Goal: Task Accomplishment & Management: Manage account settings

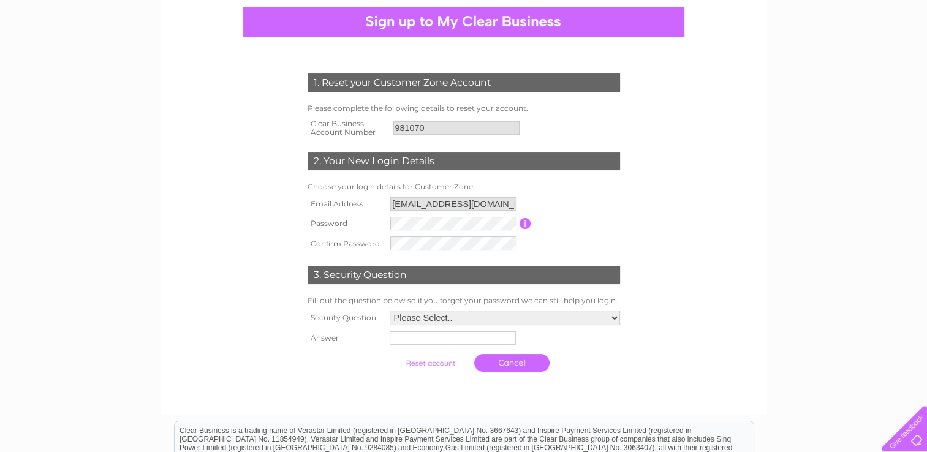
scroll to position [116, 0]
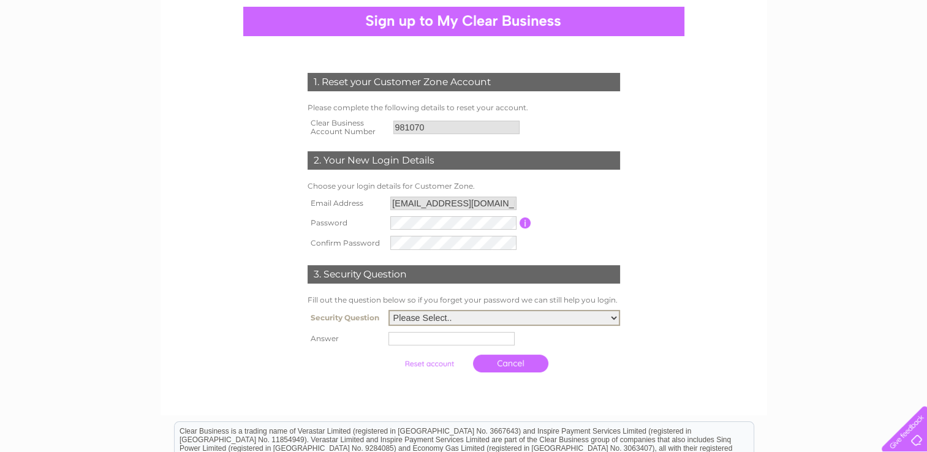
click at [615, 319] on select "Please Select.. In what town or city was your first job? In what town or city d…" at bounding box center [505, 318] width 232 height 16
click at [485, 318] on select "Please Select.. In what town or city was your first job? In what town or city d…" at bounding box center [505, 318] width 232 height 16
click at [676, 303] on form "1. Reset your Customer Zone Account Please complete the following details to re…" at bounding box center [463, 225] width 583 height 354
click at [525, 225] on input "button" at bounding box center [526, 223] width 12 height 11
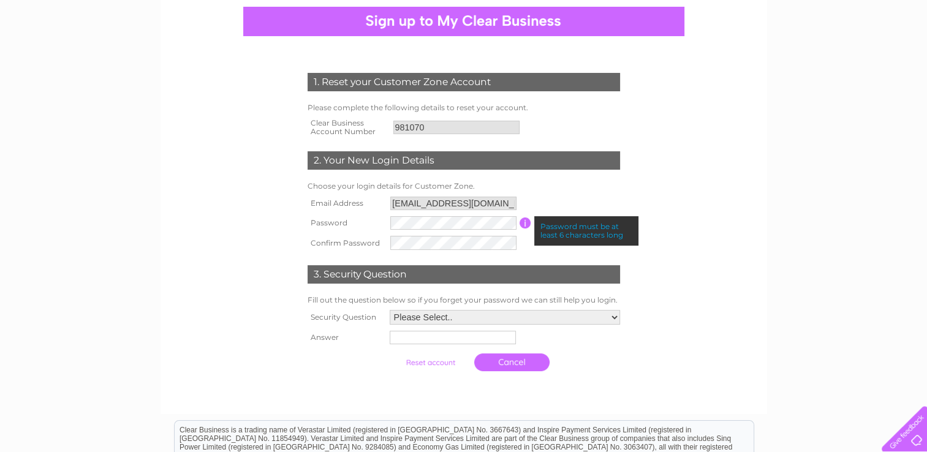
click at [524, 222] on input "button" at bounding box center [526, 223] width 12 height 11
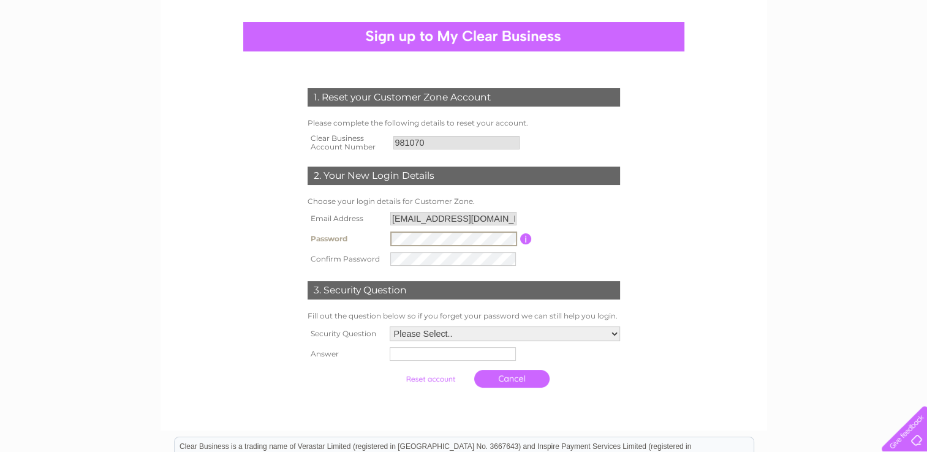
click at [762, 327] on div "1. Reset your Customer Zone Account Please complete the following details to re…" at bounding box center [464, 210] width 607 height 439
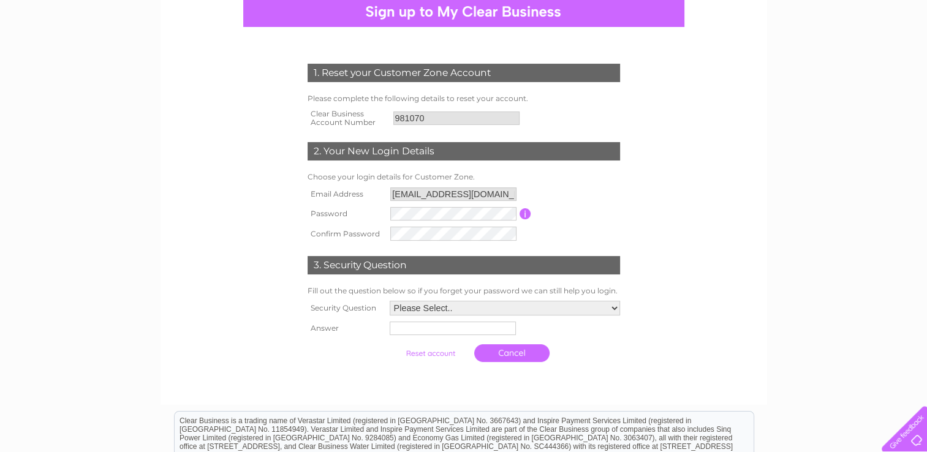
click at [584, 239] on table "Email Address nbmodi@hotmail.com Password Password must be at least 6 character…" at bounding box center [464, 213] width 319 height 59
click at [612, 308] on select "Please Select.. In what town or city was your first job? In what town or city d…" at bounding box center [505, 309] width 232 height 16
click at [522, 308] on select "Please Select.. In what town or city was your first job? In what town or city d…" at bounding box center [505, 309] width 232 height 16
click at [608, 310] on select "Please Select.. In what town or city was your first job? In what town or city d…" at bounding box center [505, 309] width 232 height 16
select select "2"
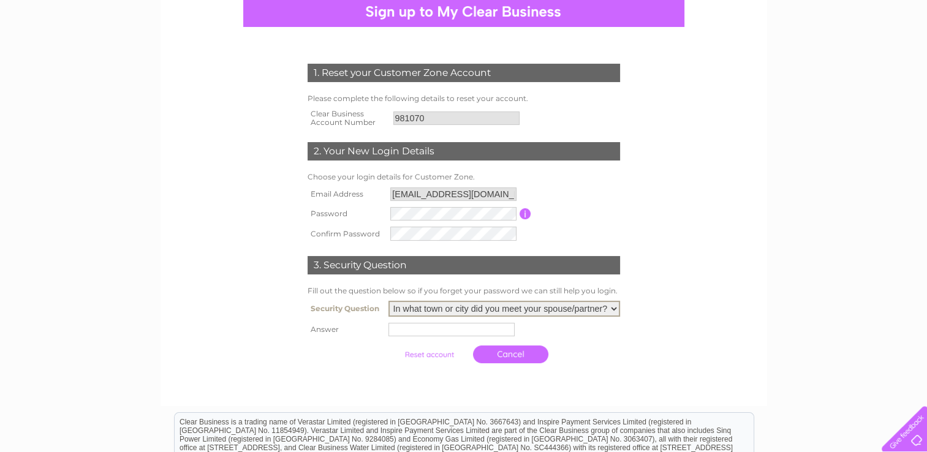
click at [389, 302] on select "Please Select.. In what town or city was your first job? In what town or city d…" at bounding box center [505, 309] width 232 height 16
click at [441, 335] on input "text" at bounding box center [453, 329] width 127 height 15
click at [407, 328] on input "mumbai india" at bounding box center [453, 329] width 127 height 15
click at [435, 332] on input "Mumbai india" at bounding box center [453, 329] width 127 height 15
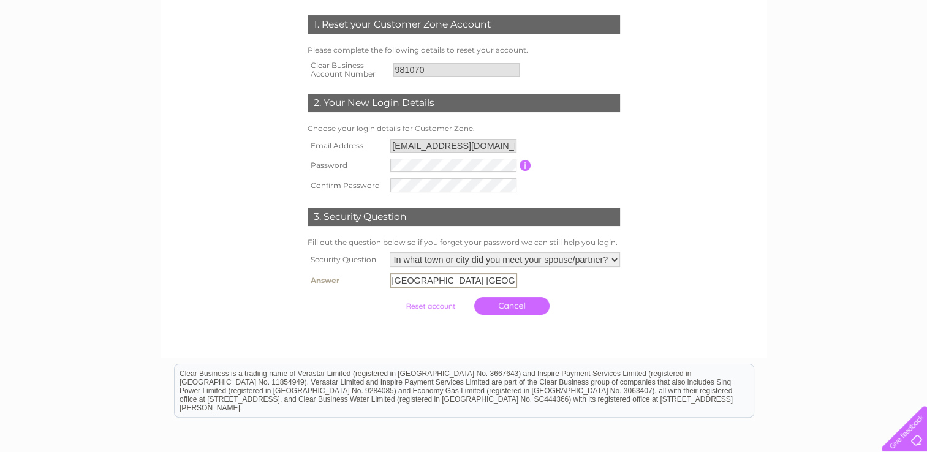
scroll to position [166, 0]
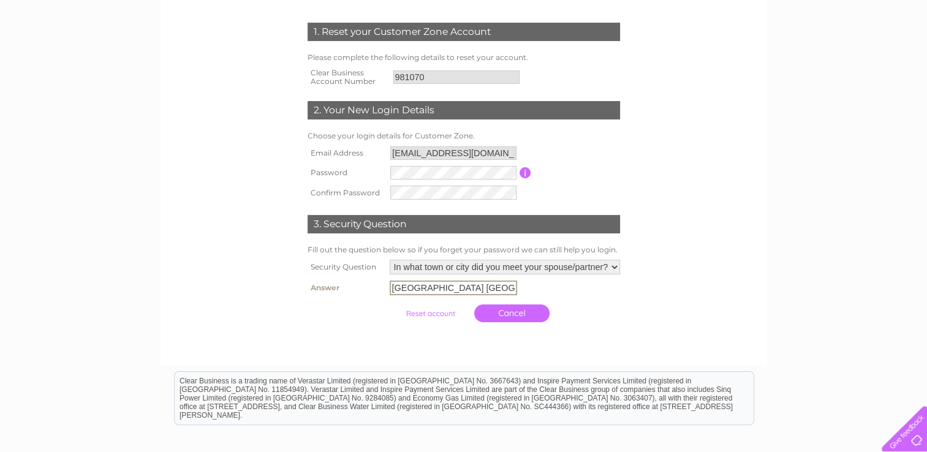
type input "Mumbai India"
click at [524, 171] on input "button" at bounding box center [526, 172] width 12 height 11
click at [784, 227] on div "1. Reset your Customer Zone Account Please complete the following details to re…" at bounding box center [463, 250] width 927 height 648
click at [425, 313] on input "submit" at bounding box center [430, 312] width 75 height 17
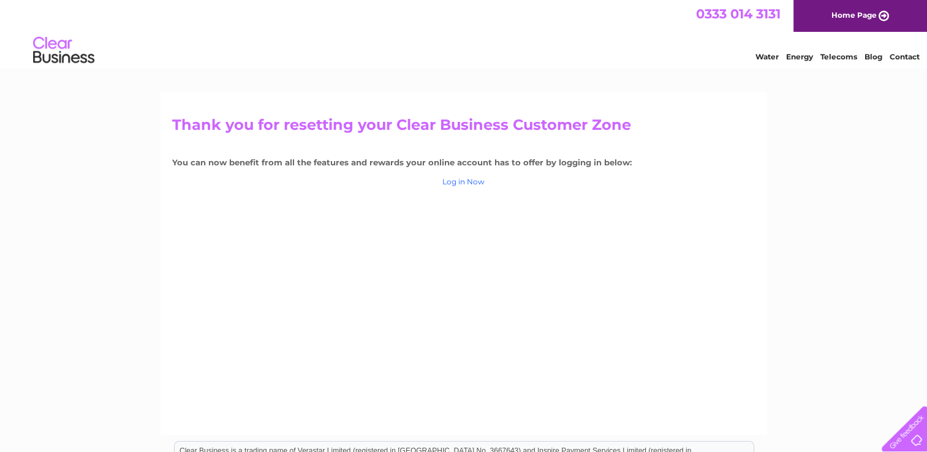
click at [461, 180] on link "Log in Now" at bounding box center [463, 181] width 42 height 9
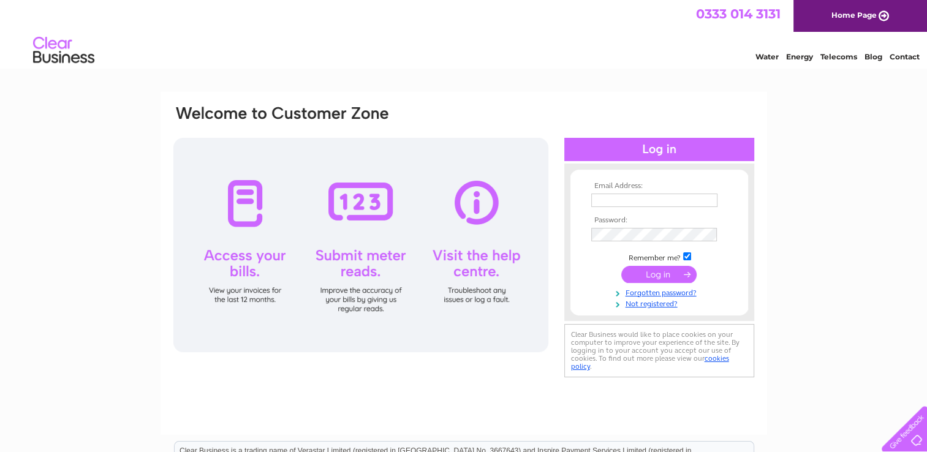
type input "nbmodi@hotmail.com"
click at [657, 276] on input "submit" at bounding box center [658, 274] width 75 height 17
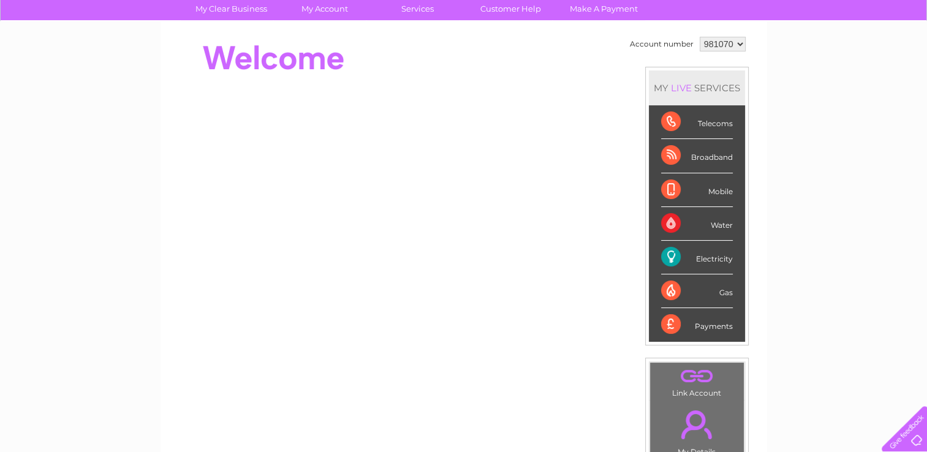
scroll to position [120, 0]
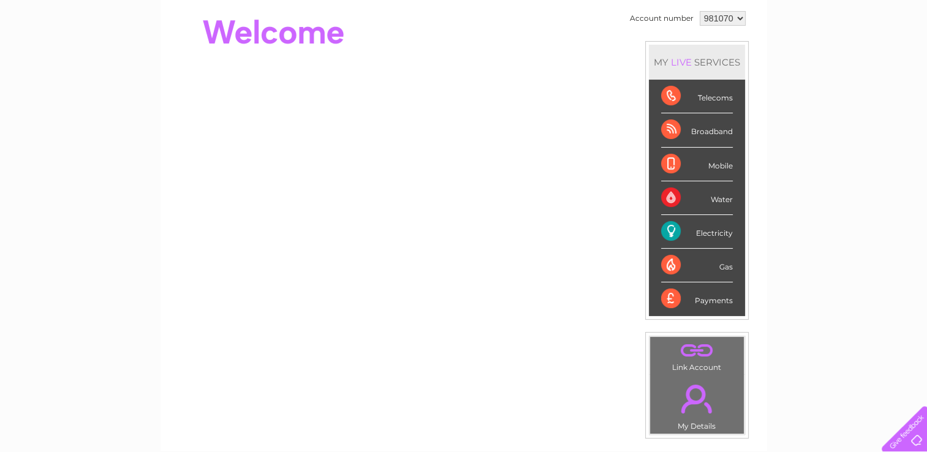
click at [713, 234] on div "Electricity" at bounding box center [697, 232] width 72 height 34
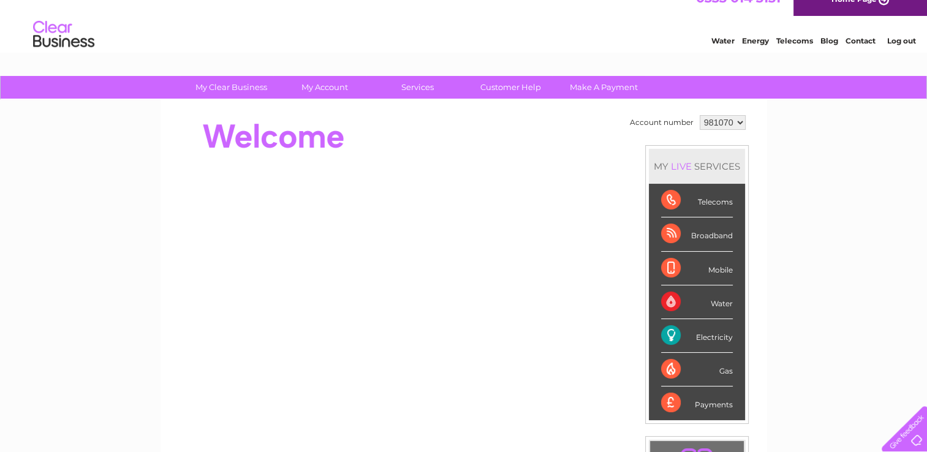
scroll to position [0, 0]
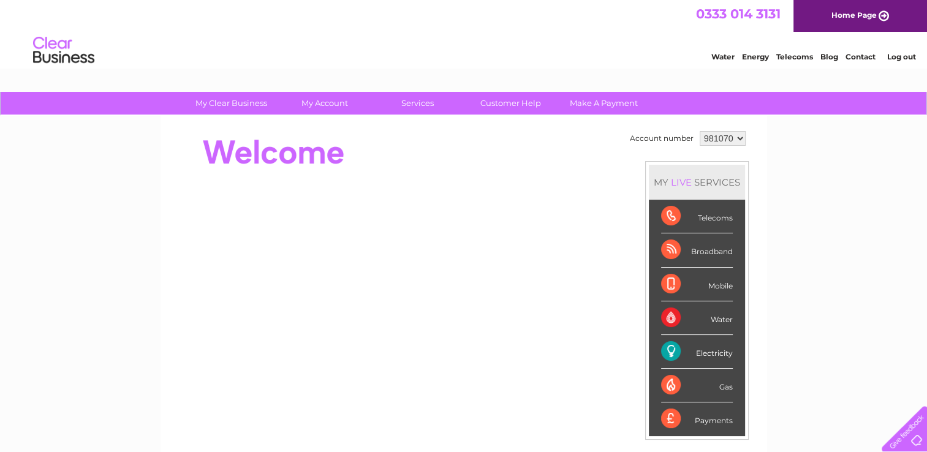
click at [740, 140] on select "981070" at bounding box center [723, 138] width 46 height 15
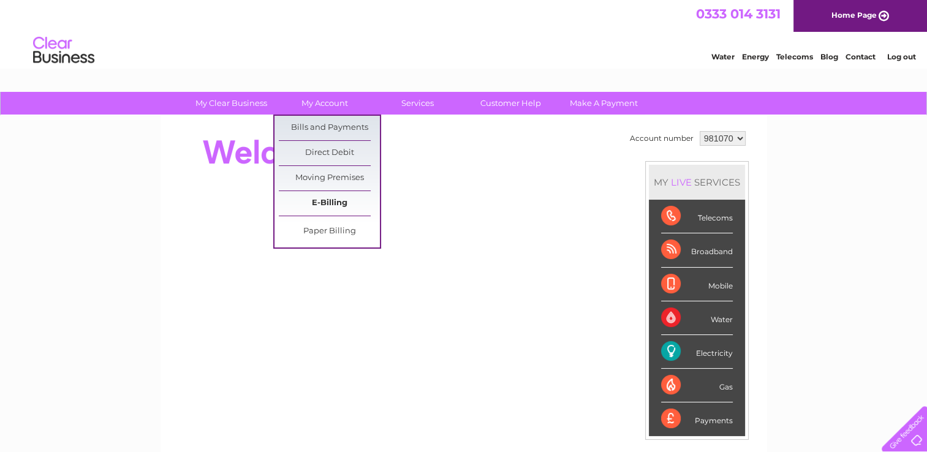
click at [323, 202] on link "E-Billing" at bounding box center [329, 203] width 101 height 25
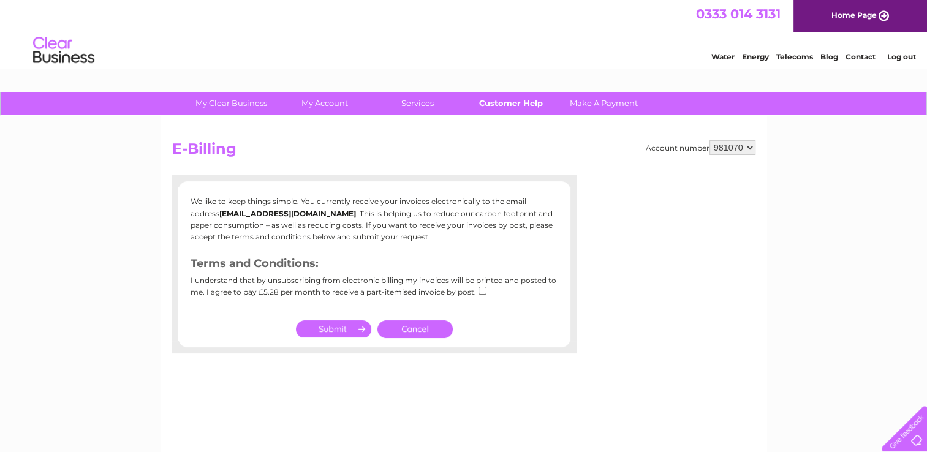
click at [505, 105] on link "Customer Help" at bounding box center [510, 103] width 101 height 23
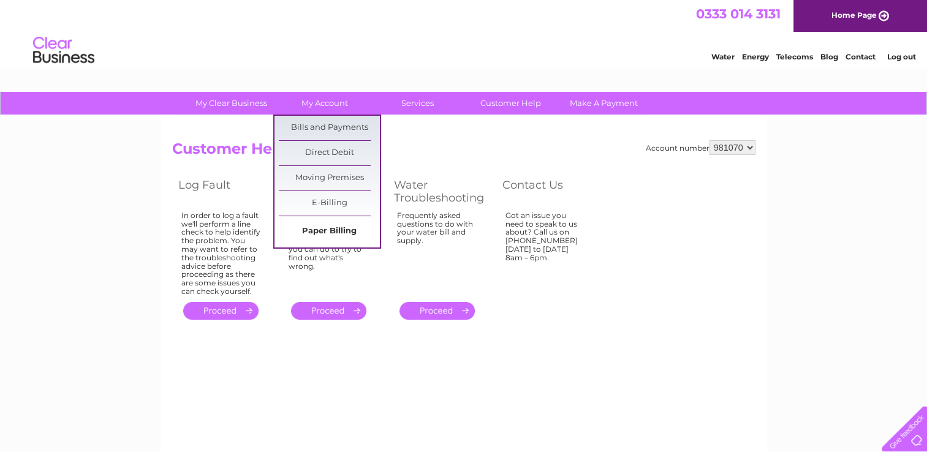
click at [337, 230] on link "Paper Billing" at bounding box center [329, 231] width 101 height 25
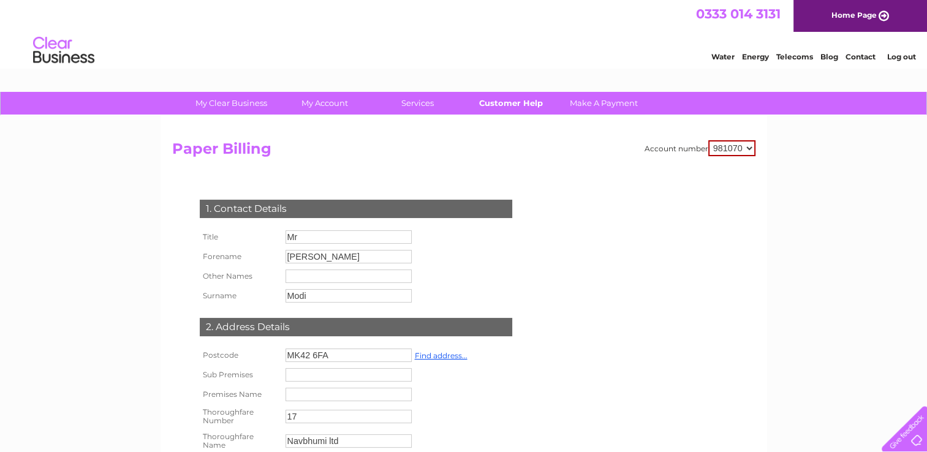
click at [510, 110] on link "Customer Help" at bounding box center [510, 103] width 101 height 23
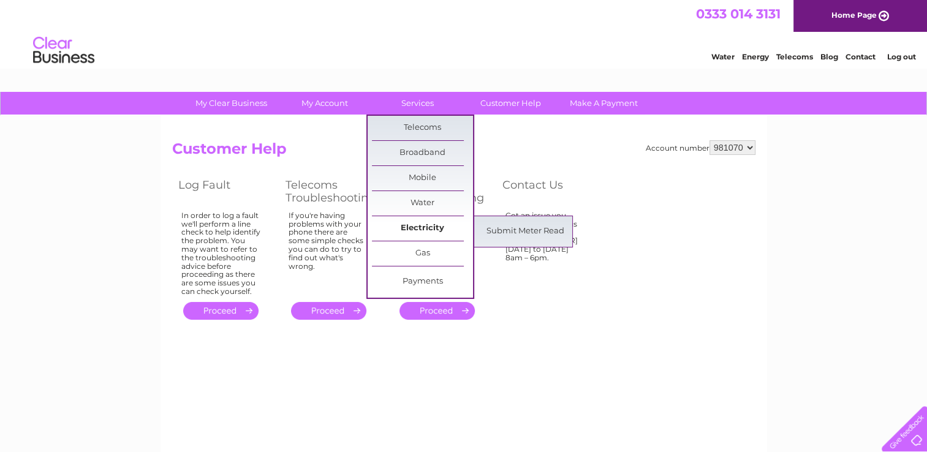
click at [424, 227] on link "Electricity" at bounding box center [422, 228] width 101 height 25
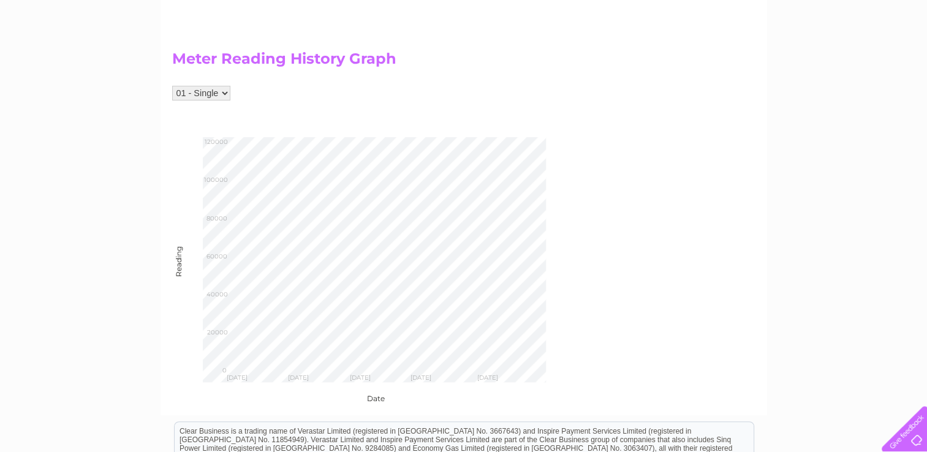
scroll to position [441, 0]
click at [223, 94] on select "01 - Single" at bounding box center [201, 93] width 58 height 15
click at [602, 151] on div "Account number 981070 Submit Electricity Meter Read Make sure you are only payi…" at bounding box center [463, 51] width 583 height 704
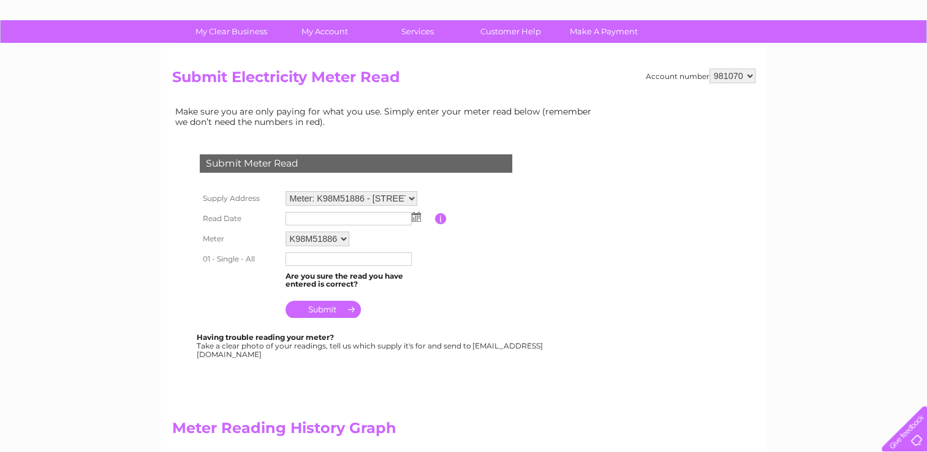
scroll to position [72, 0]
click at [412, 195] on select "Meter: K98M51886 - [STREET_ADDRESS]" at bounding box center [352, 199] width 132 height 16
click at [343, 241] on select "K98M51886" at bounding box center [318, 239] width 65 height 16
click at [413, 195] on select "Meter: K98M51886 - [STREET_ADDRESS]" at bounding box center [352, 199] width 132 height 16
click at [441, 327] on div "Submit Meter Read Supply Address Meter: K98M51886 - [STREET_ADDRESS] Read Date" at bounding box center [358, 250] width 373 height 217
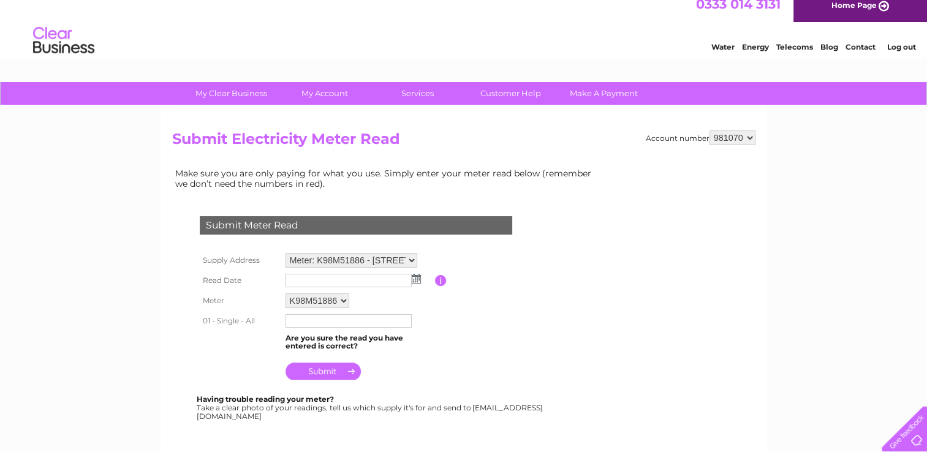
scroll to position [0, 0]
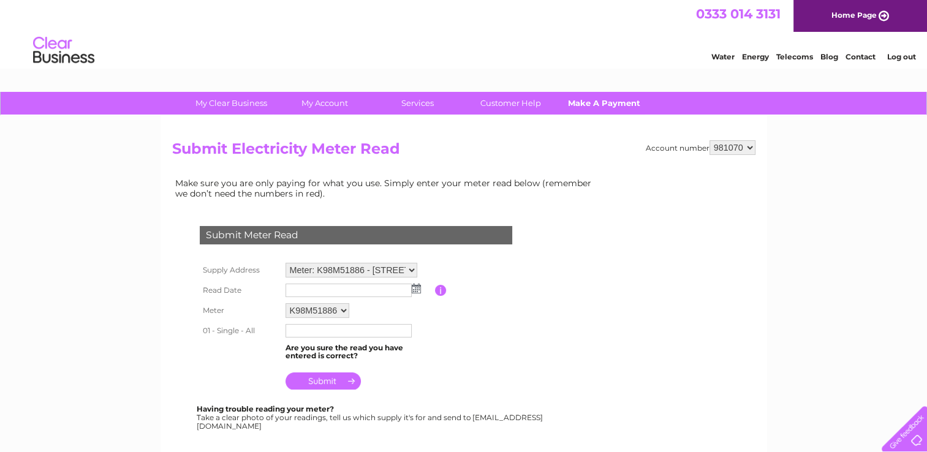
click at [579, 106] on link "Make A Payment" at bounding box center [603, 103] width 101 height 23
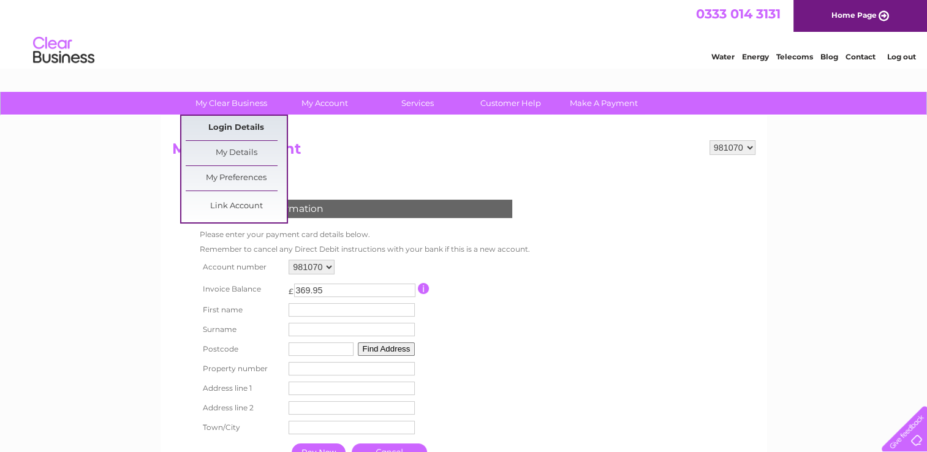
click at [238, 129] on link "Login Details" at bounding box center [236, 128] width 101 height 25
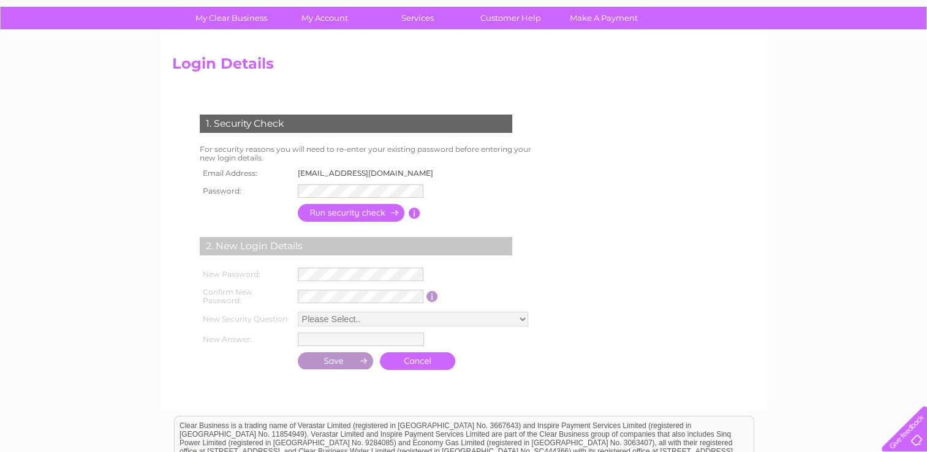
scroll to position [87, 0]
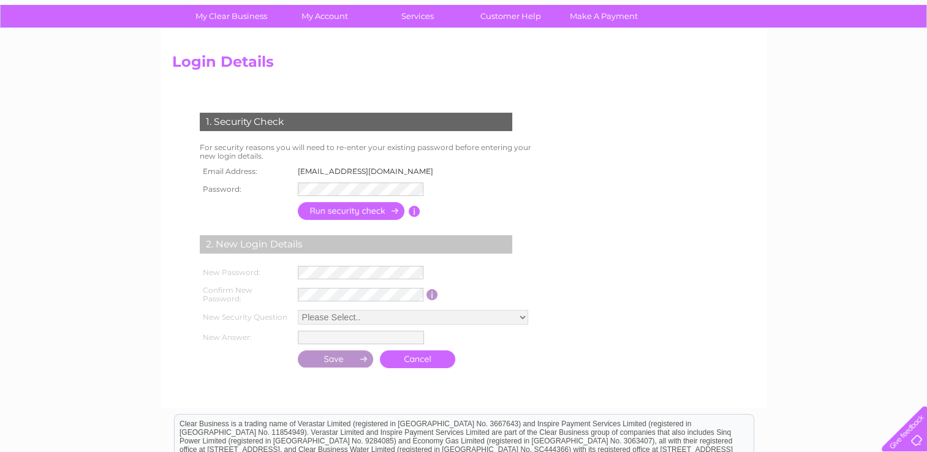
click at [676, 254] on form "1. Security Check For security reasons you will need to re-enter your existing …" at bounding box center [463, 241] width 583 height 307
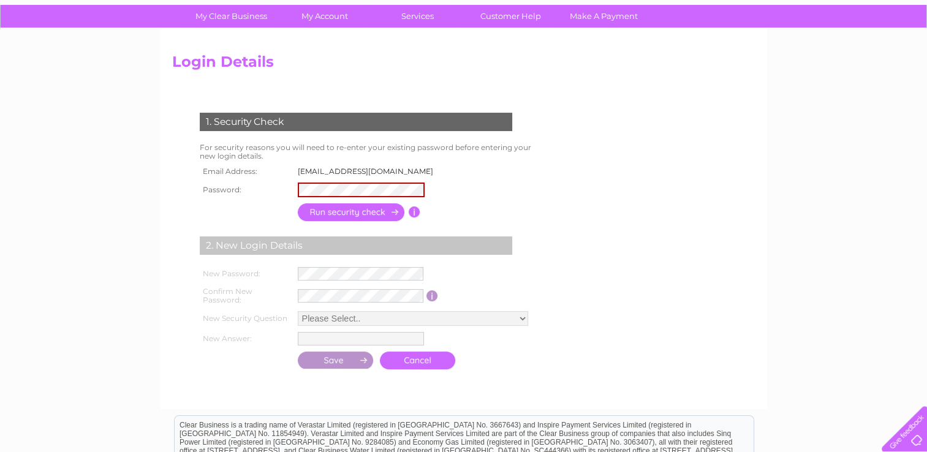
click at [705, 226] on form "1. Security Check For security reasons you will need to re-enter your existing …" at bounding box center [463, 242] width 583 height 308
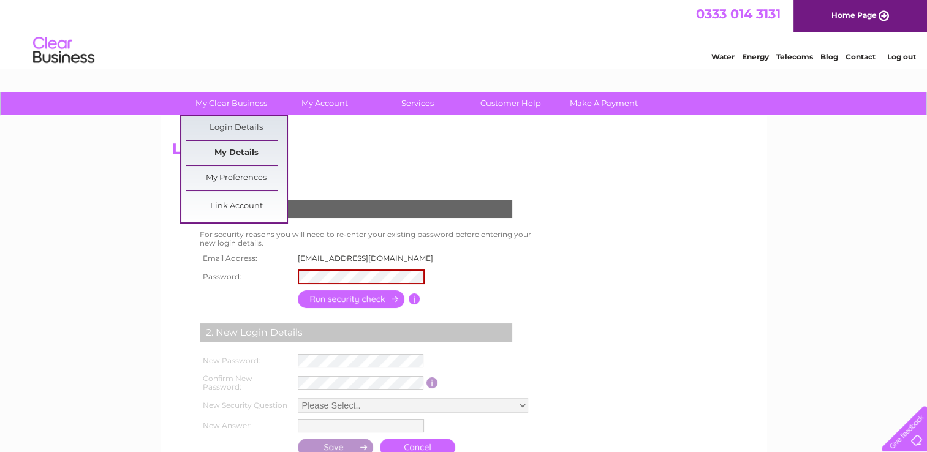
click at [246, 157] on link "My Details" at bounding box center [236, 153] width 101 height 25
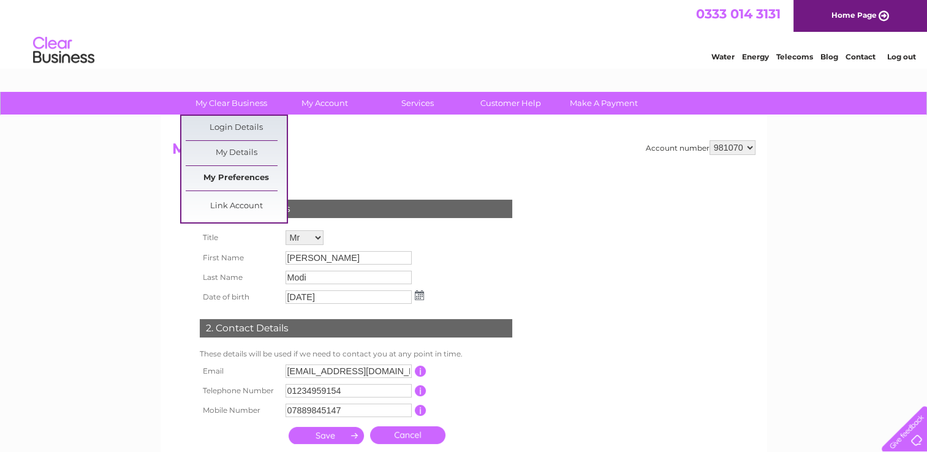
click at [241, 184] on link "My Preferences" at bounding box center [236, 178] width 101 height 25
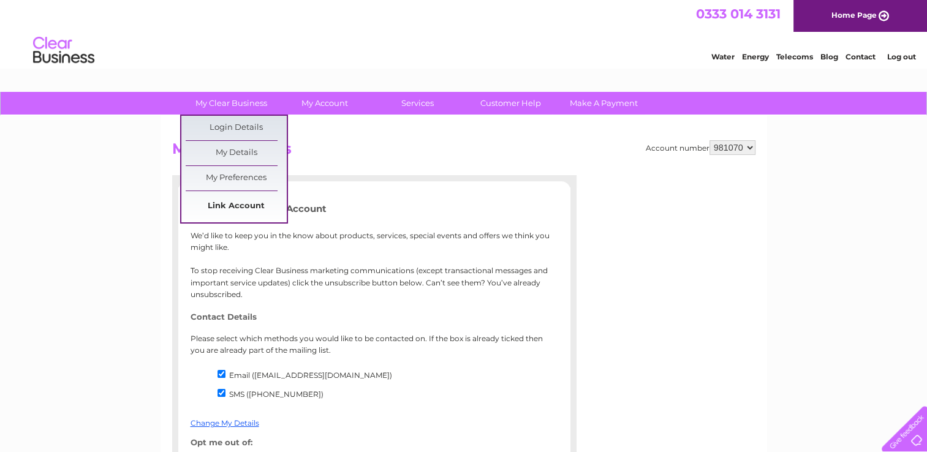
click at [245, 205] on link "Link Account" at bounding box center [236, 206] width 101 height 25
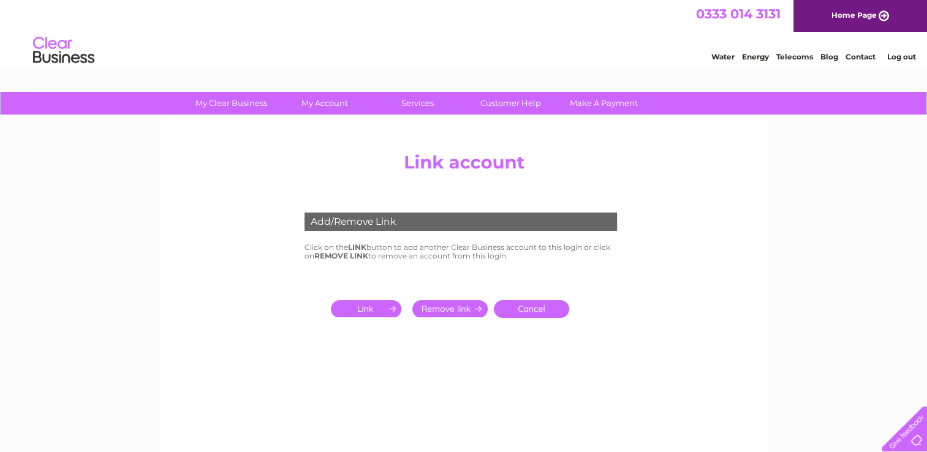
click at [375, 311] on input "submit" at bounding box center [368, 308] width 75 height 17
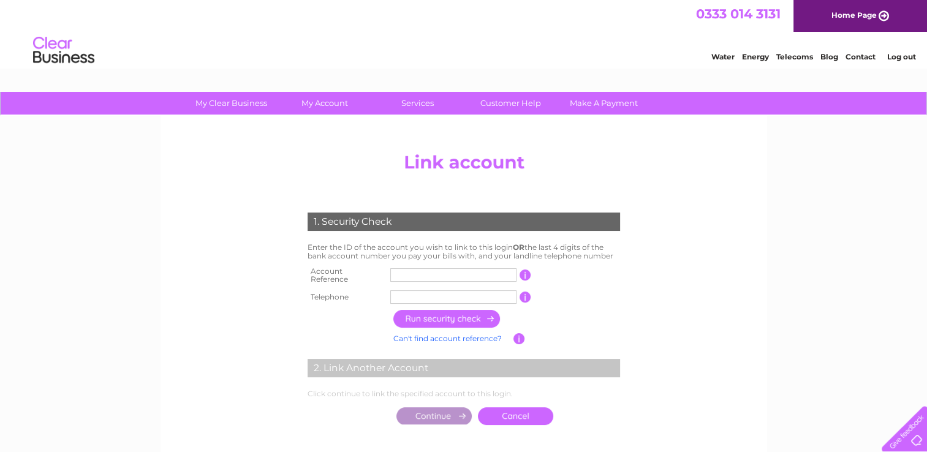
click at [328, 317] on th at bounding box center [348, 319] width 86 height 24
click at [408, 276] on input "text" at bounding box center [453, 274] width 126 height 13
click at [522, 276] on input "button" at bounding box center [526, 275] width 12 height 11
click at [525, 273] on input "button" at bounding box center [526, 275] width 12 height 11
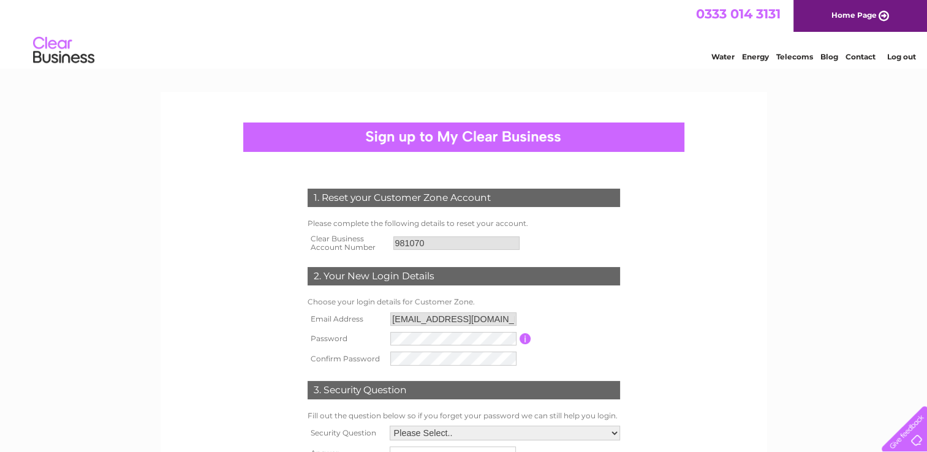
click at [701, 201] on form "1. Reset your Customer Zone Account Please complete the following details to re…" at bounding box center [463, 341] width 583 height 354
click at [860, 58] on link "Contact" at bounding box center [861, 56] width 30 height 9
